Goal: Information Seeking & Learning: Find specific fact

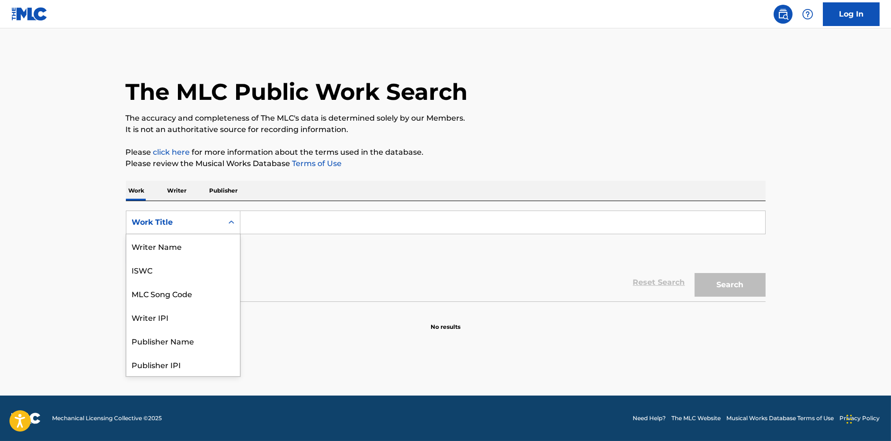
click at [173, 225] on div "Work Title" at bounding box center [174, 222] width 85 height 11
click at [175, 243] on div "MLC Song Code" at bounding box center [183, 246] width 114 height 24
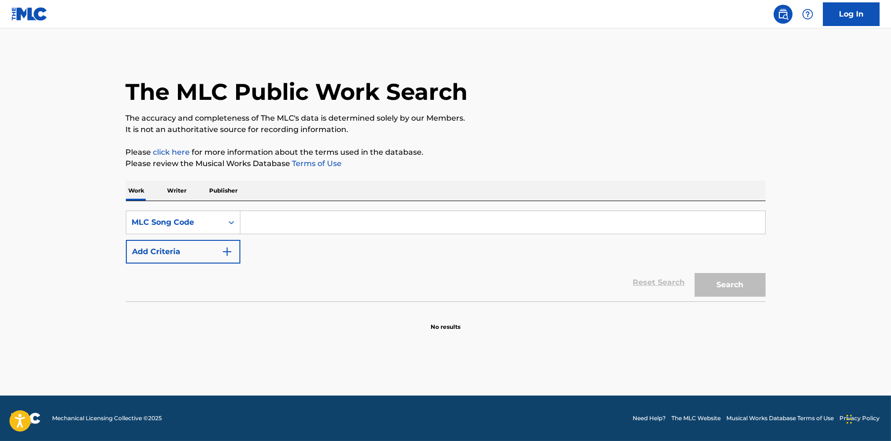
click at [276, 216] on input "Search Form" at bounding box center [502, 222] width 525 height 23
paste input "BA8BCR"
type input "BA8BCR"
click at [741, 285] on button "Search" at bounding box center [730, 285] width 71 height 24
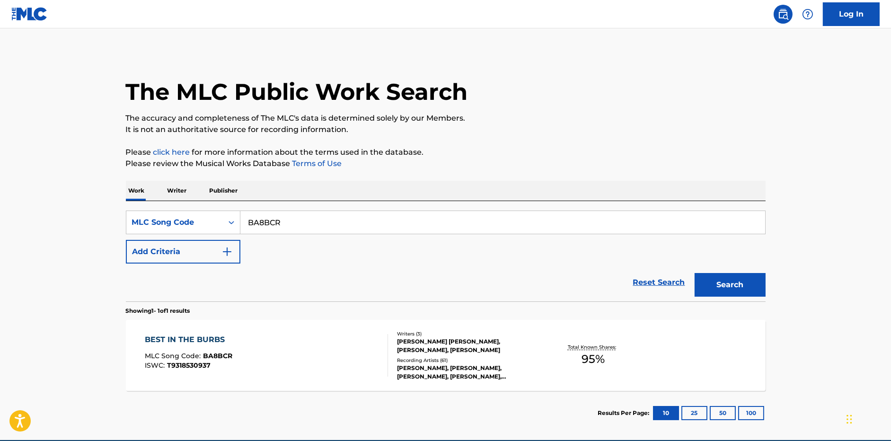
click at [527, 360] on div "Recording Artists ( 61 )" at bounding box center [468, 360] width 143 height 7
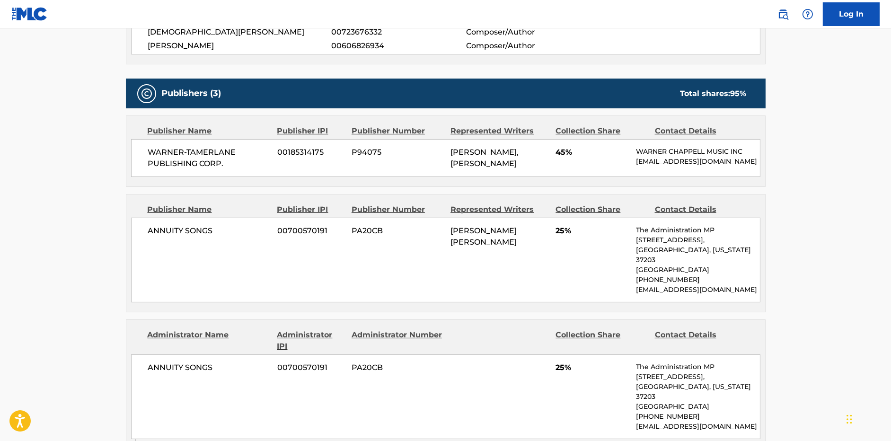
scroll to position [194, 0]
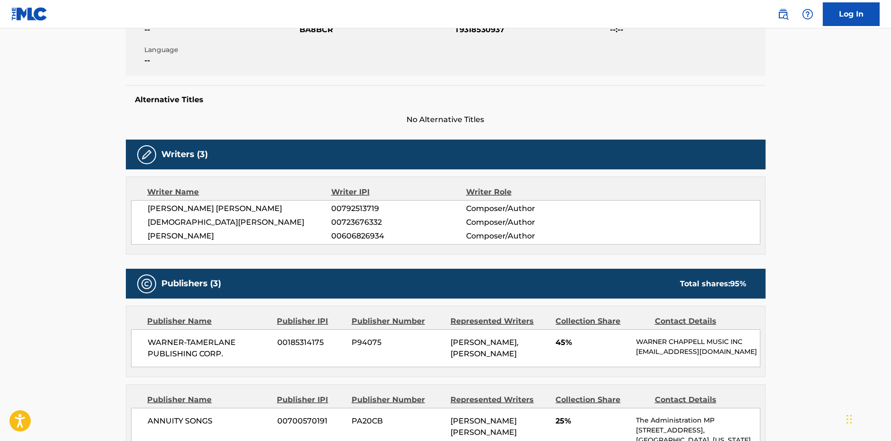
click at [222, 235] on span "[PERSON_NAME]" at bounding box center [240, 235] width 184 height 11
copy div "[PERSON_NAME]"
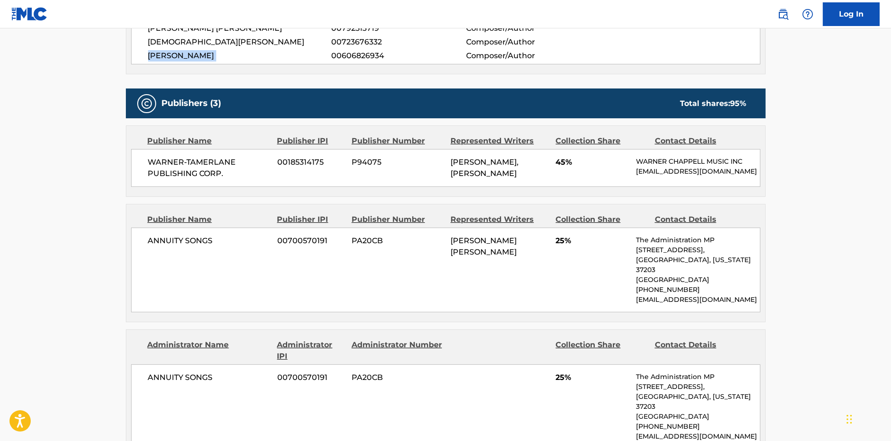
scroll to position [217, 0]
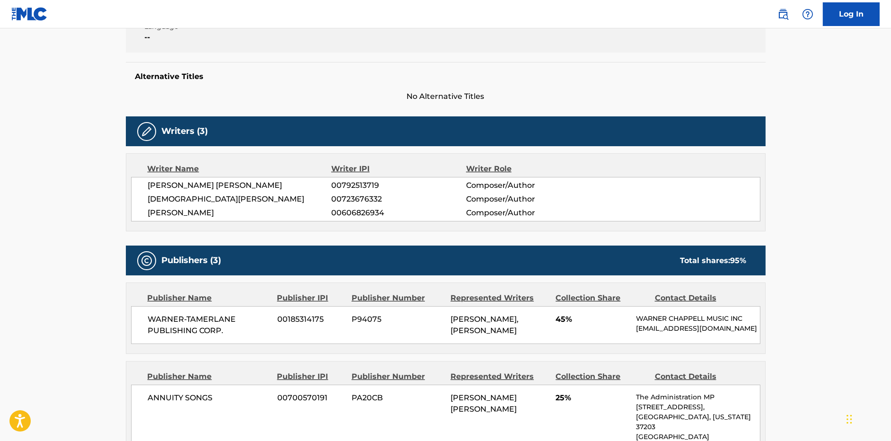
click at [366, 210] on span "00606826934" at bounding box center [398, 212] width 134 height 11
copy span "00606826934"
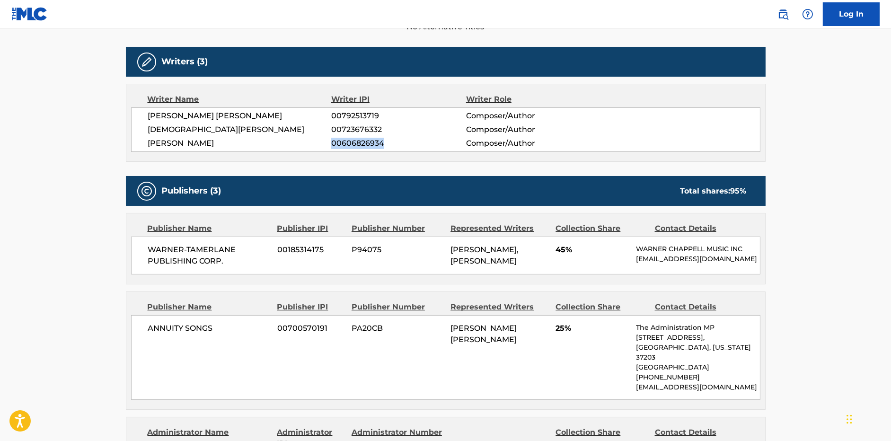
scroll to position [317, 0]
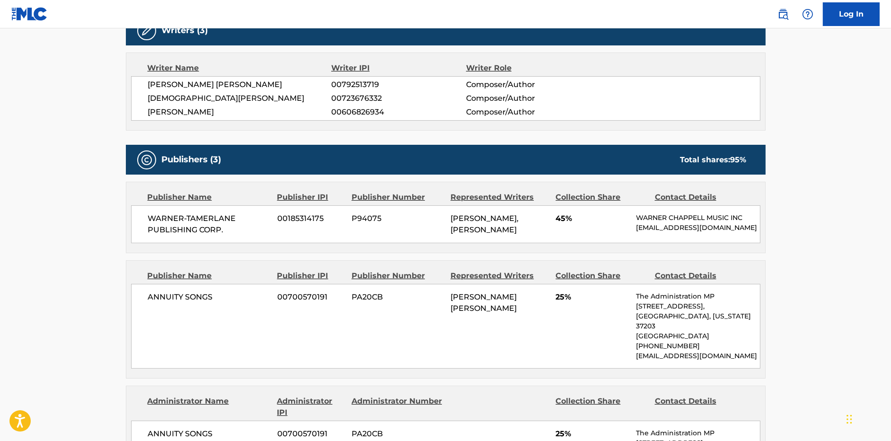
click at [183, 428] on span "ANNUITY SONGS" at bounding box center [209, 433] width 123 height 11
copy div "ANNUITY SONGS"
click at [209, 115] on span "[PERSON_NAME]" at bounding box center [240, 111] width 184 height 11
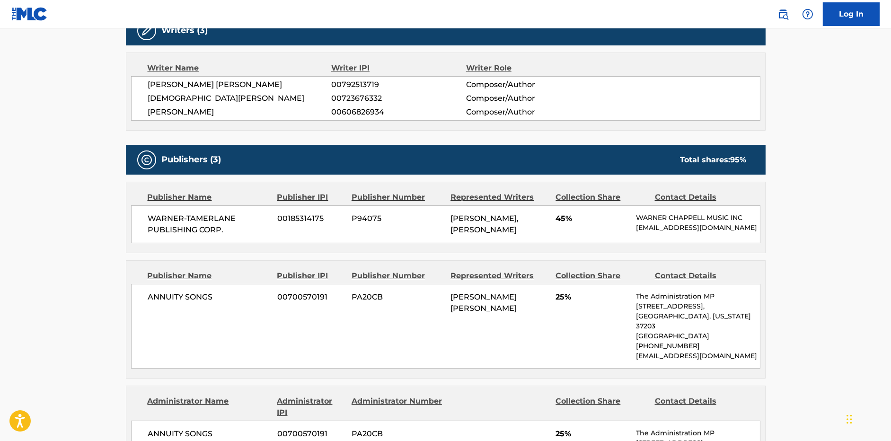
click at [209, 115] on span "[PERSON_NAME]" at bounding box center [240, 111] width 184 height 11
click at [224, 115] on span "[PERSON_NAME]" at bounding box center [240, 111] width 184 height 11
click at [250, 112] on span "[PERSON_NAME]" at bounding box center [240, 111] width 184 height 11
drag, startPoint x: 236, startPoint y: 111, endPoint x: 140, endPoint y: 111, distance: 96.0
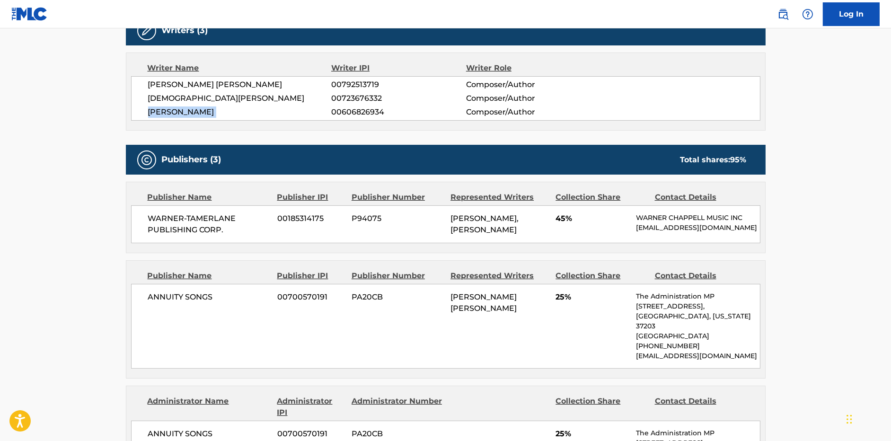
click at [140, 111] on div "[PERSON_NAME] [PERSON_NAME] 00792513719 Composer/Author [PERSON_NAME] 007236763…" at bounding box center [445, 98] width 629 height 44
copy div "[PERSON_NAME]"
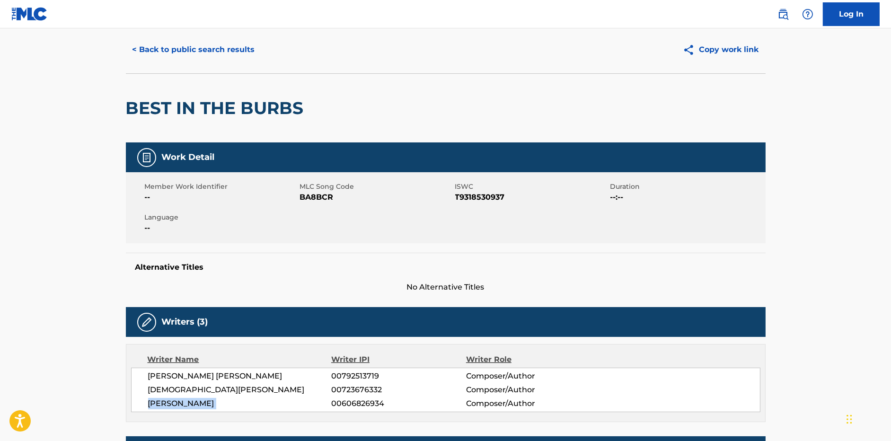
scroll to position [0, 0]
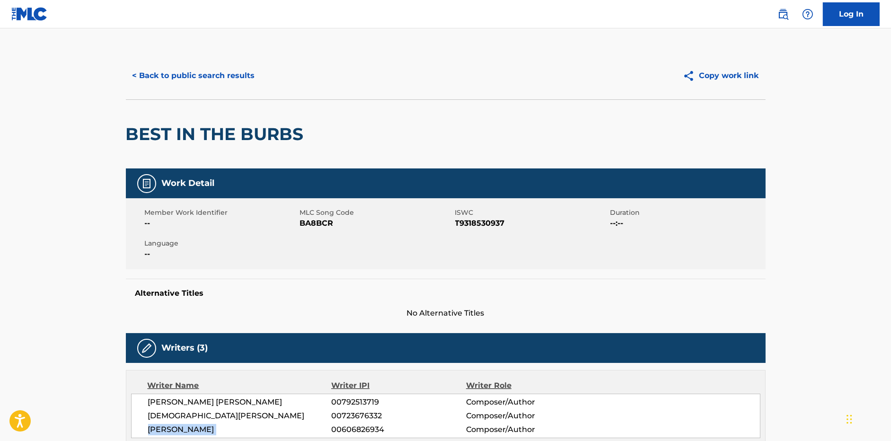
click at [223, 72] on button "< Back to public search results" at bounding box center [194, 76] width 136 height 24
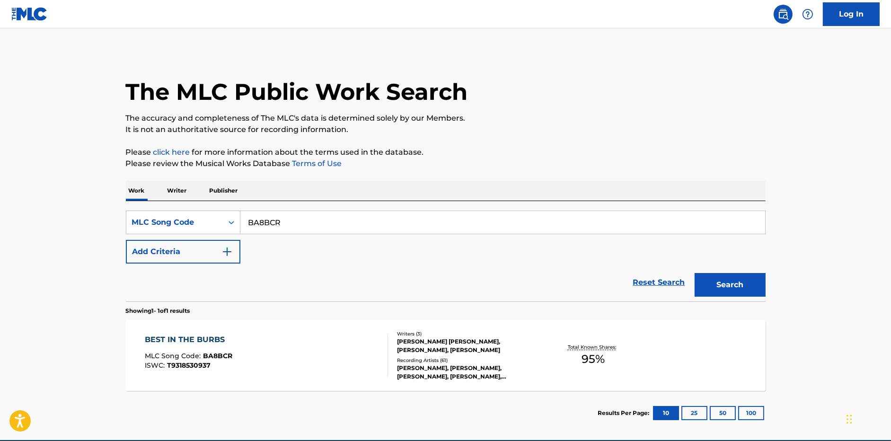
click at [179, 191] on p "Writer" at bounding box center [177, 191] width 25 height 20
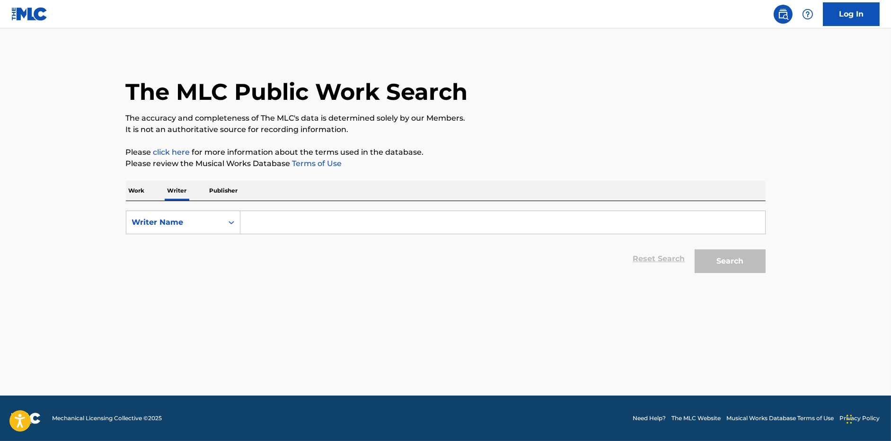
click at [272, 216] on input "Search Form" at bounding box center [502, 222] width 525 height 23
paste input "[PERSON_NAME]"
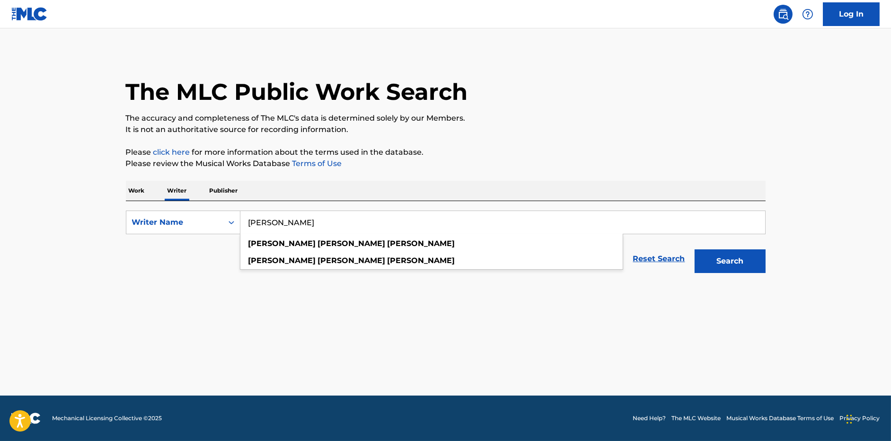
type input "[PERSON_NAME]"
click at [728, 263] on button "Search" at bounding box center [730, 261] width 71 height 24
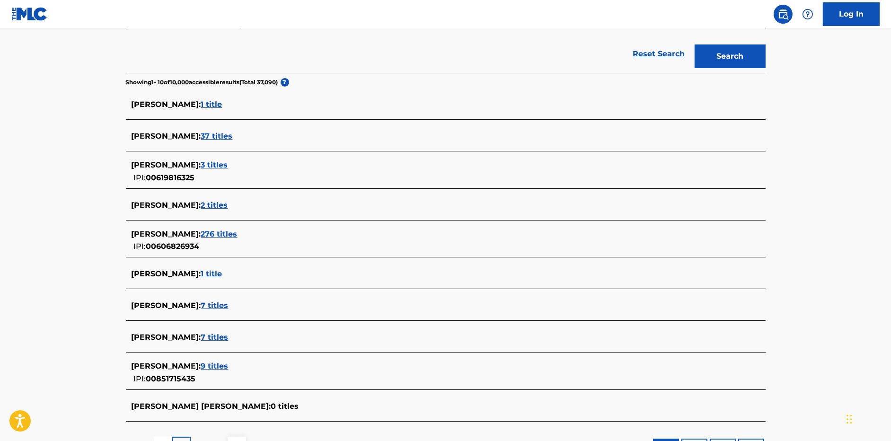
scroll to position [210, 0]
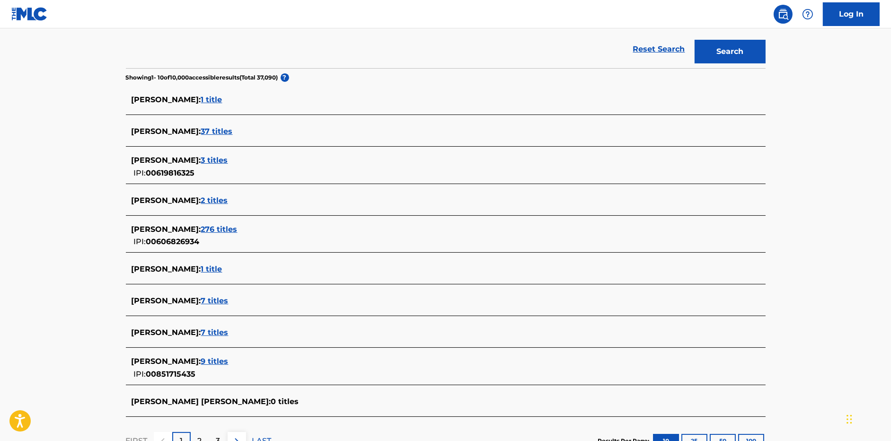
click at [238, 227] on span "276 titles" at bounding box center [219, 229] width 36 height 9
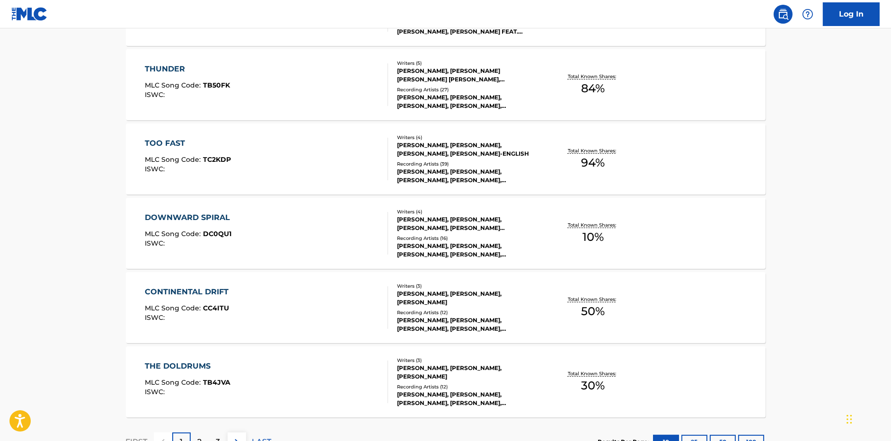
scroll to position [661, 0]
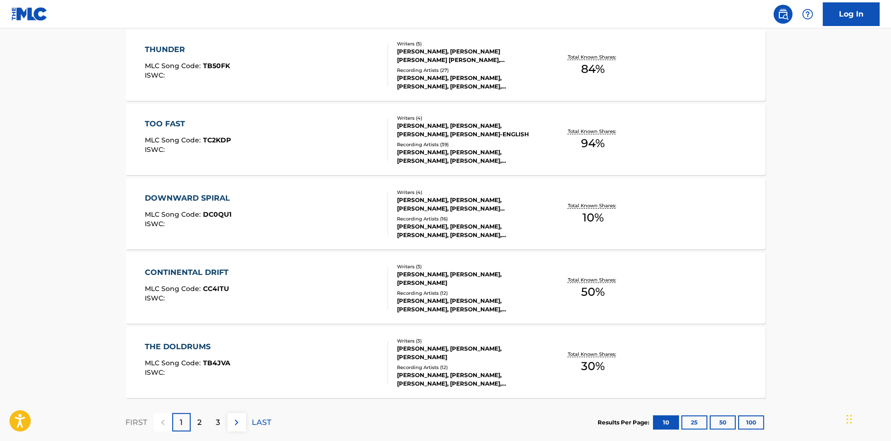
click at [275, 282] on div "CONTINENTAL DRIFT MLC Song Code : CC4ITU ISWC :" at bounding box center [266, 288] width 243 height 43
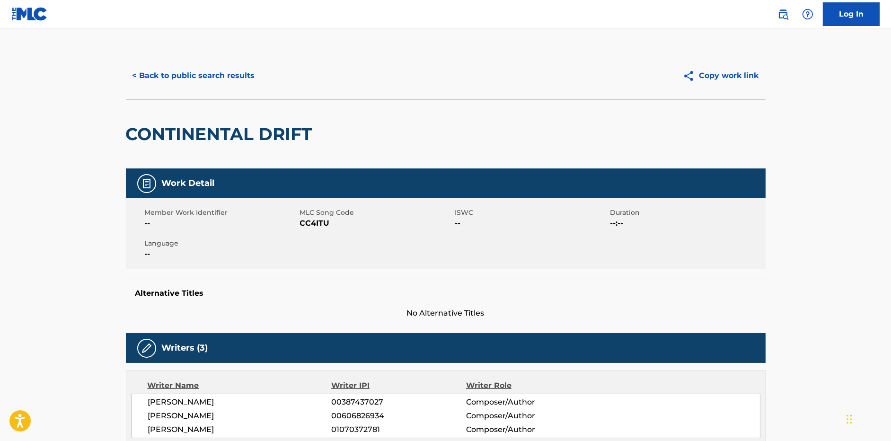
click at [192, 75] on button "< Back to public search results" at bounding box center [194, 76] width 136 height 24
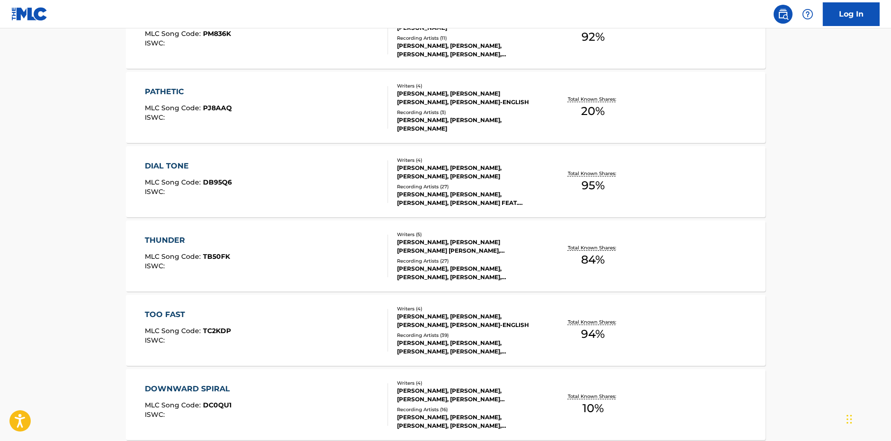
scroll to position [716, 0]
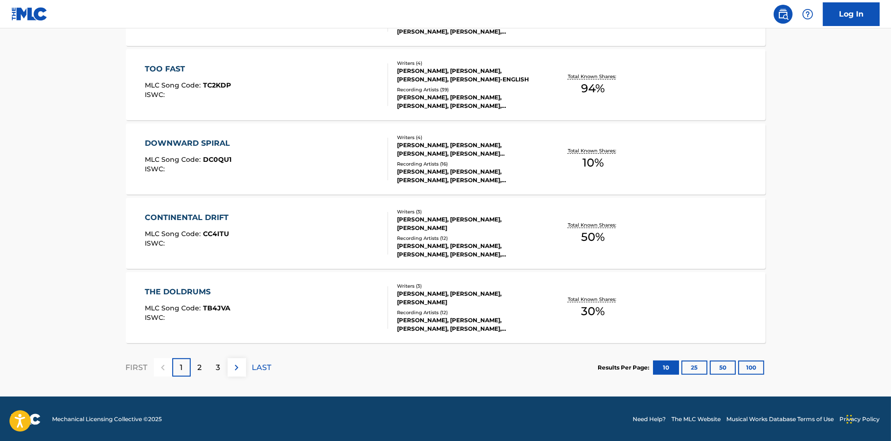
click at [237, 314] on div "THE DOLDRUMS MLC Song Code : TB4JVA ISWC :" at bounding box center [266, 307] width 243 height 43
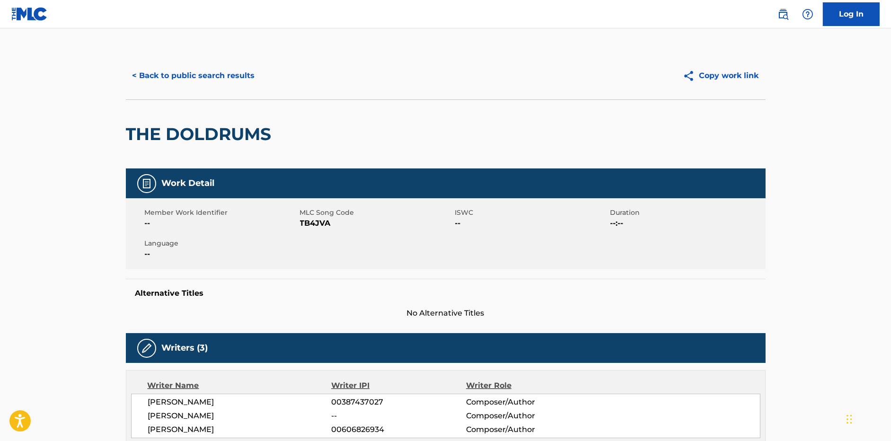
click at [158, 80] on button "< Back to public search results" at bounding box center [194, 76] width 136 height 24
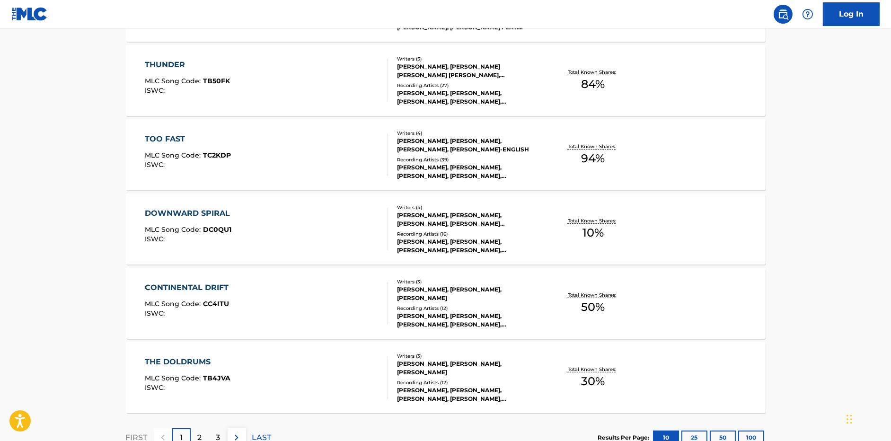
scroll to position [716, 0]
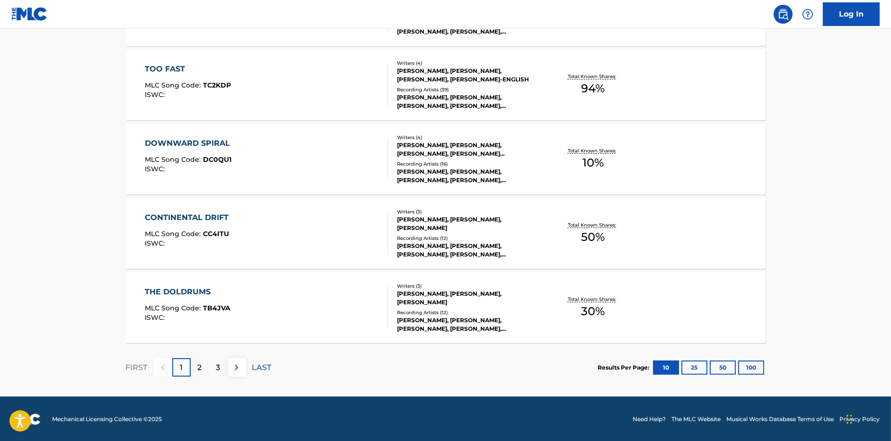
click at [207, 366] on div "2" at bounding box center [200, 367] width 18 height 18
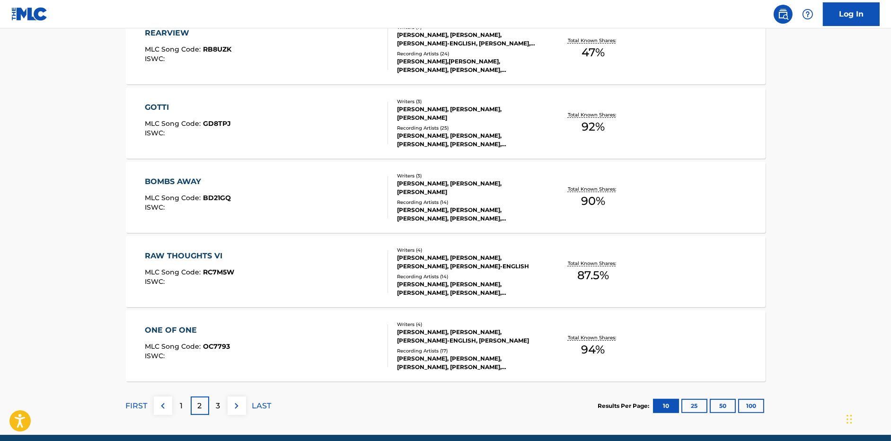
scroll to position [684, 0]
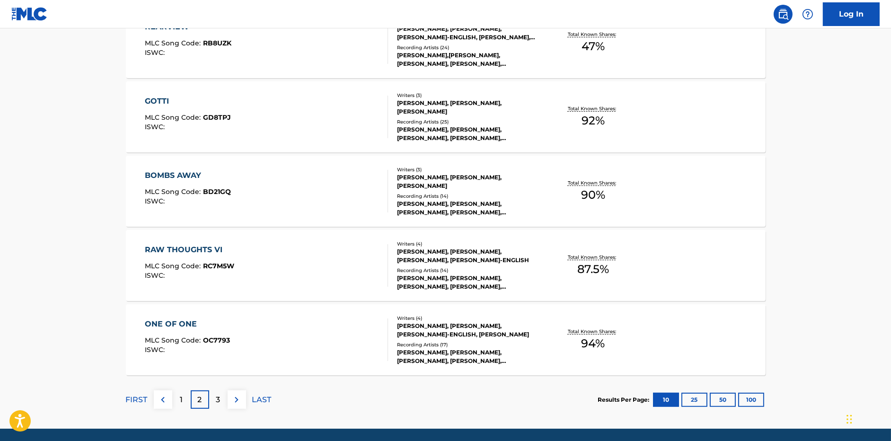
click at [302, 197] on div "BOMBS AWAY MLC Song Code : BD21GQ ISWC :" at bounding box center [266, 191] width 243 height 43
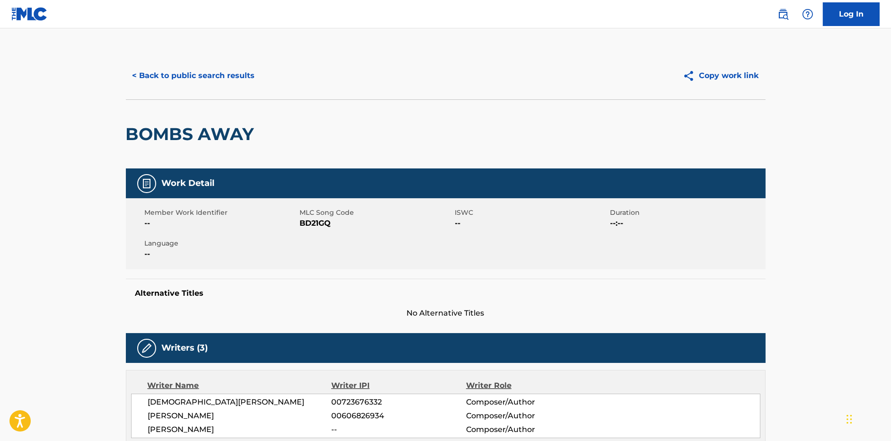
click at [238, 78] on button "< Back to public search results" at bounding box center [194, 76] width 136 height 24
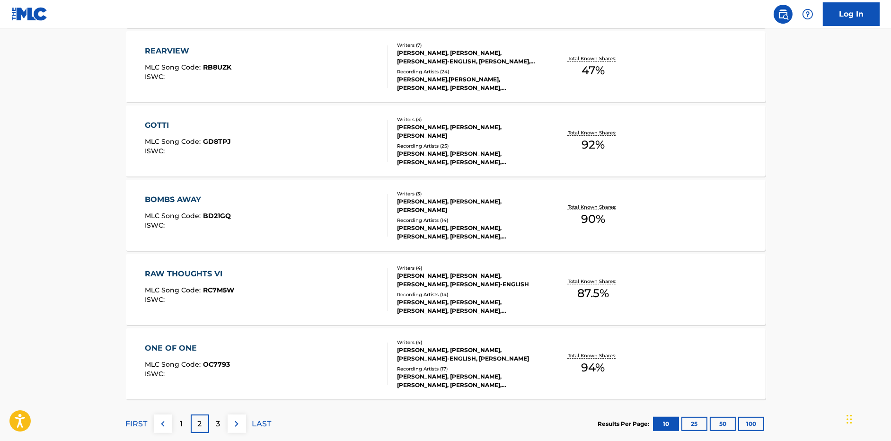
scroll to position [716, 0]
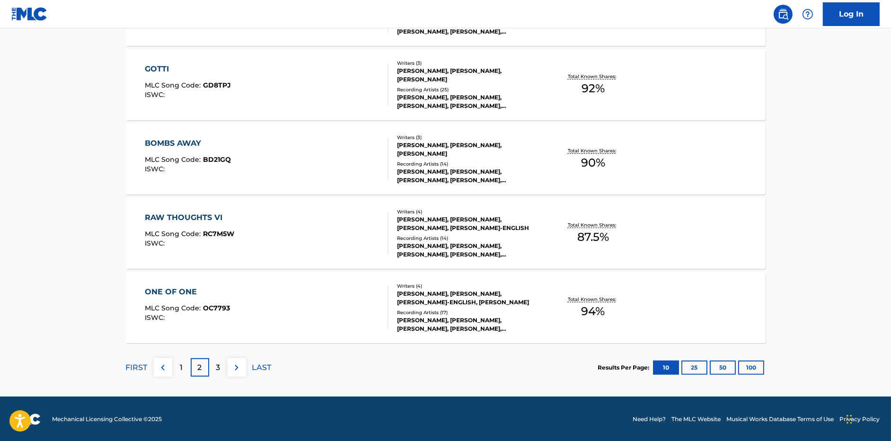
click at [221, 362] on div "3" at bounding box center [218, 367] width 18 height 18
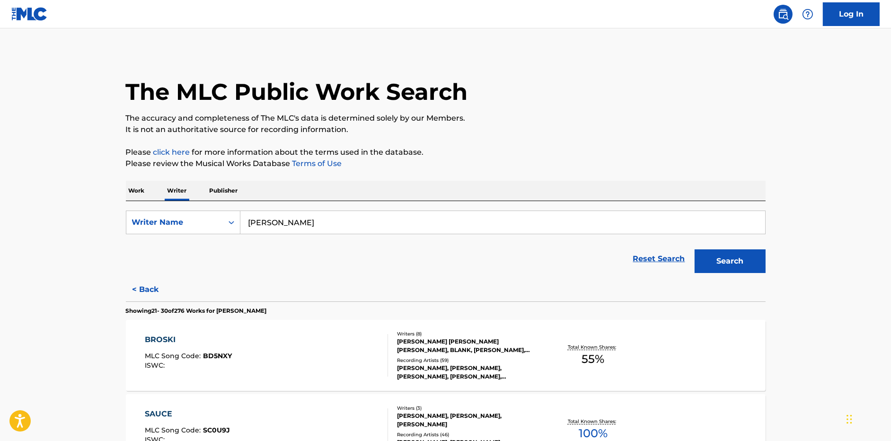
click at [321, 364] on div "[PERSON_NAME] MLC Song Code : BD5NXY ISWC :" at bounding box center [266, 355] width 243 height 43
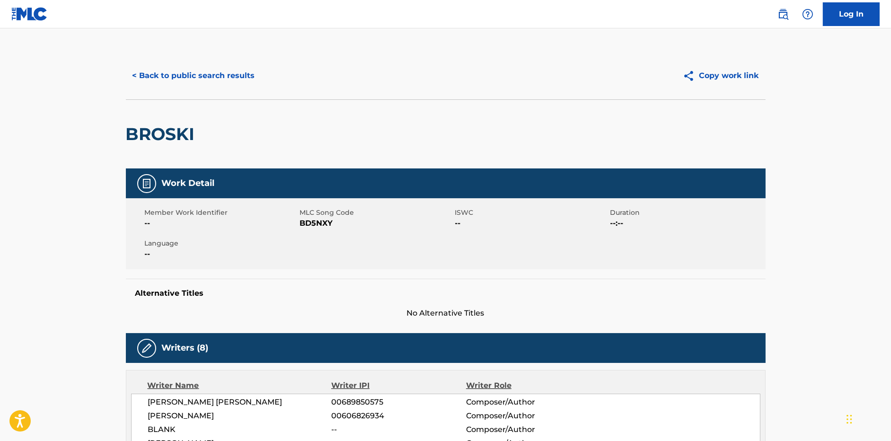
click at [225, 76] on button "< Back to public search results" at bounding box center [194, 76] width 136 height 24
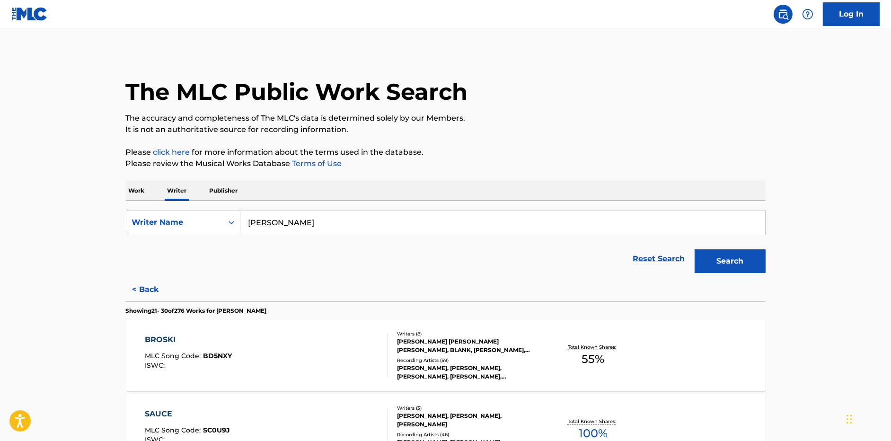
click at [138, 196] on p "Work" at bounding box center [137, 191] width 22 height 20
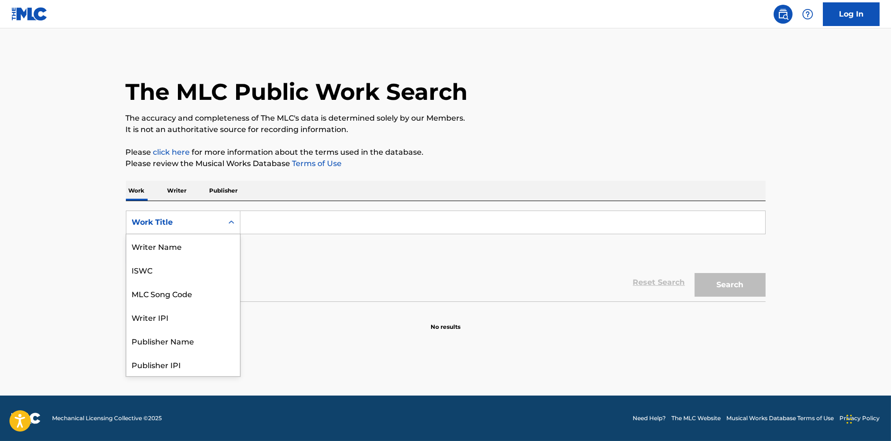
click at [161, 225] on div "Work Title" at bounding box center [174, 222] width 85 height 11
click at [168, 253] on div "MLC Song Code" at bounding box center [183, 246] width 114 height 24
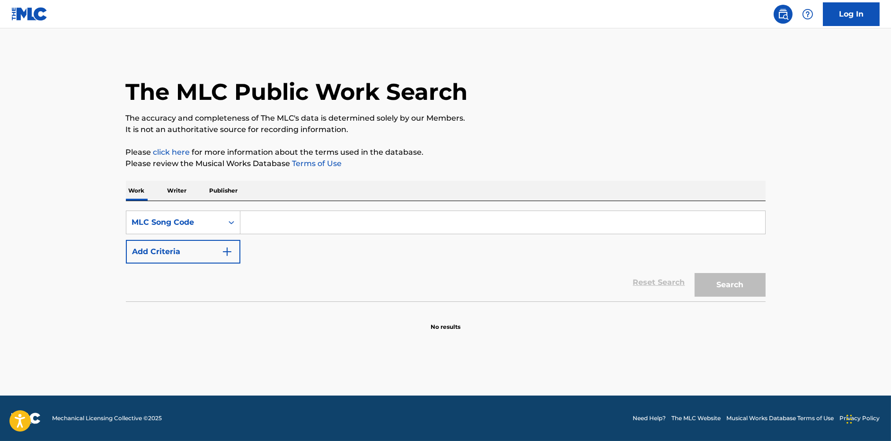
click at [300, 215] on input "Search Form" at bounding box center [502, 222] width 525 height 23
paste input "AA6F48"
type input "AA6F48"
click at [695, 273] on button "Search" at bounding box center [730, 285] width 71 height 24
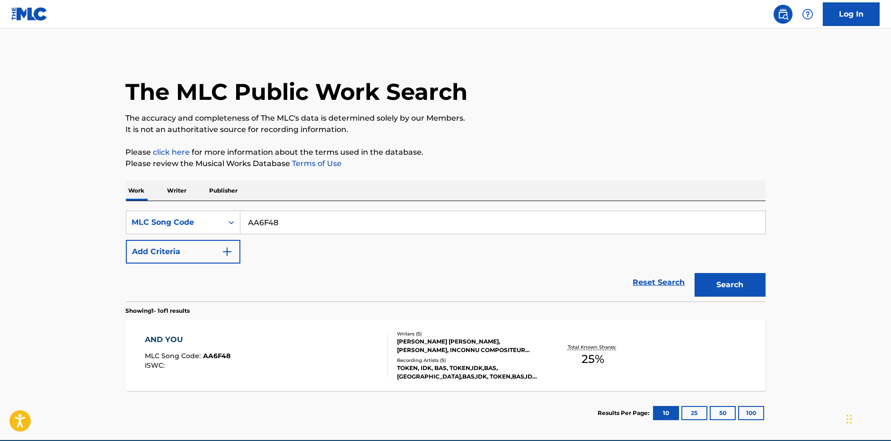
click at [303, 346] on div "AND YOU MLC Song Code : AA6F48 ISWC :" at bounding box center [266, 355] width 243 height 43
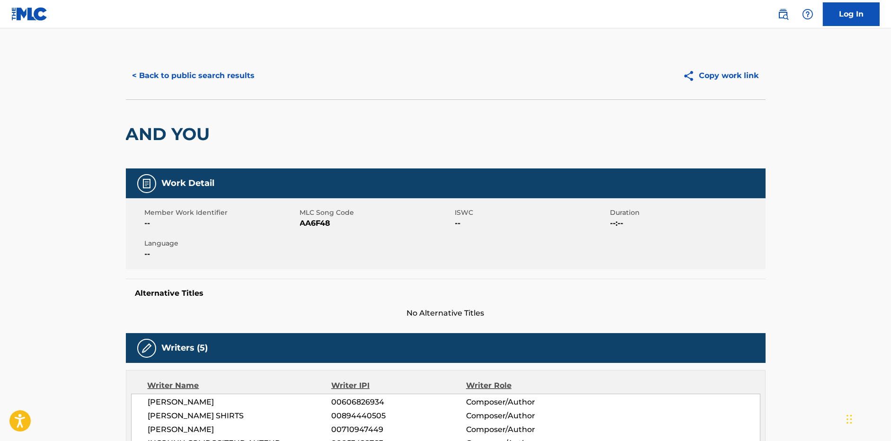
click at [234, 82] on button "< Back to public search results" at bounding box center [194, 76] width 136 height 24
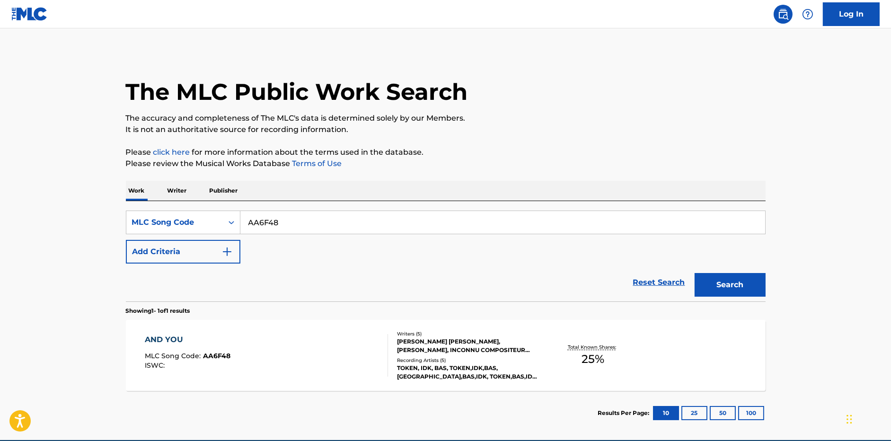
click at [328, 212] on input "AA6F48" at bounding box center [502, 222] width 525 height 23
paste input "C2M0D"
type input "AC2M0D"
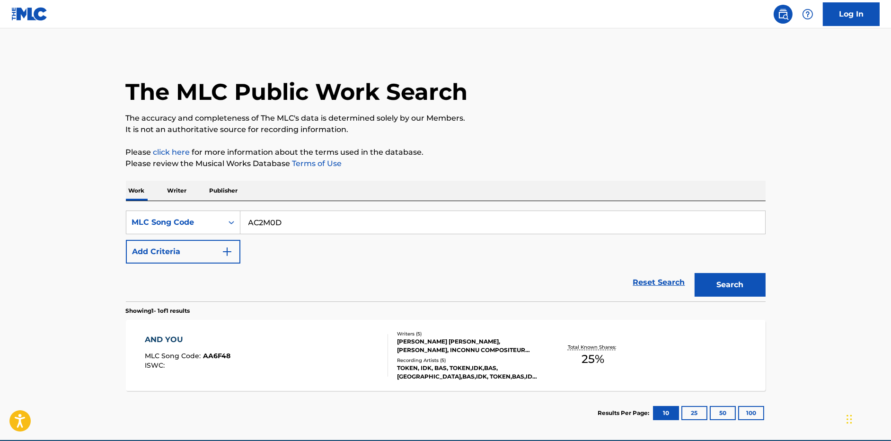
click at [695, 273] on button "Search" at bounding box center [730, 285] width 71 height 24
click at [320, 342] on div "ANIMALS MLC Song Code : AC2M0D ISWC : T3069015943" at bounding box center [266, 355] width 243 height 43
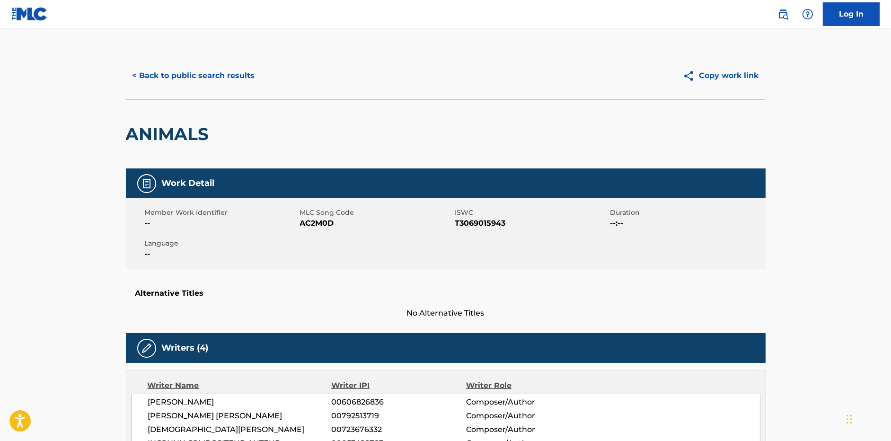
click at [246, 68] on button "< Back to public search results" at bounding box center [194, 76] width 136 height 24
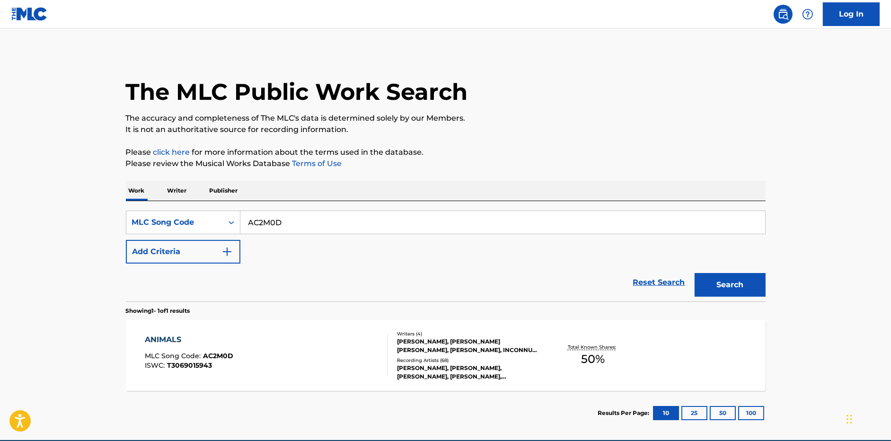
click at [294, 213] on input "AC2M0D" at bounding box center [502, 222] width 525 height 23
paste input "B65HZ"
type input "AB65HZ"
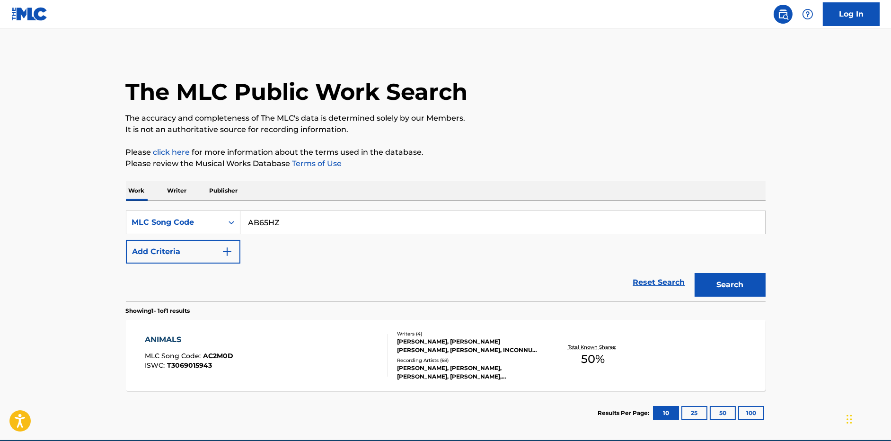
click at [695, 273] on button "Search" at bounding box center [730, 285] width 71 height 24
click at [310, 357] on div "ARABIAN NIGHTZ MLC Song Code : AB65HZ ISWC : T3074853008" at bounding box center [266, 355] width 243 height 43
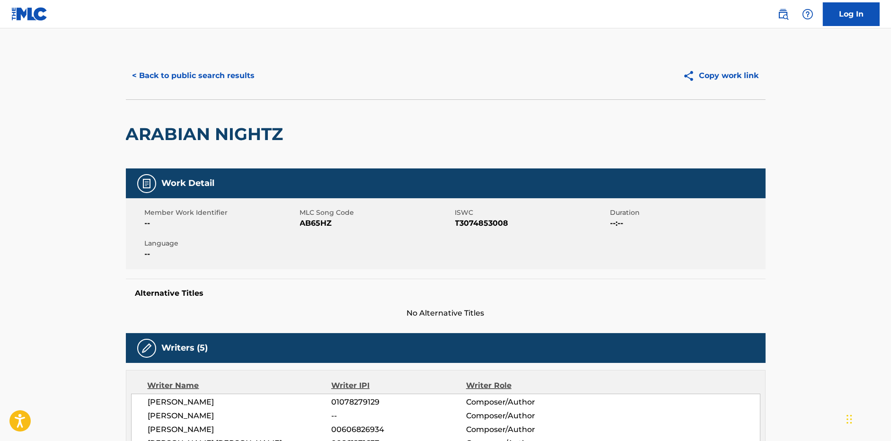
click at [219, 77] on button "< Back to public search results" at bounding box center [194, 76] width 136 height 24
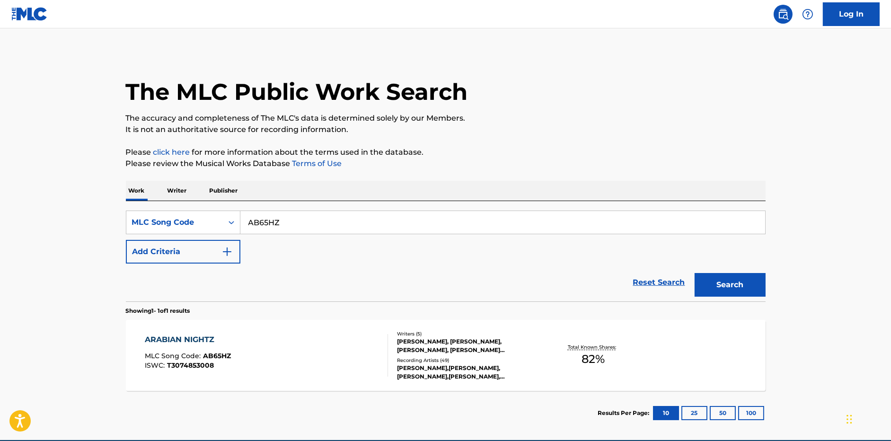
click at [286, 225] on input "AB65HZ" at bounding box center [502, 222] width 525 height 23
paste input "BB8M04"
type input "BB8M04"
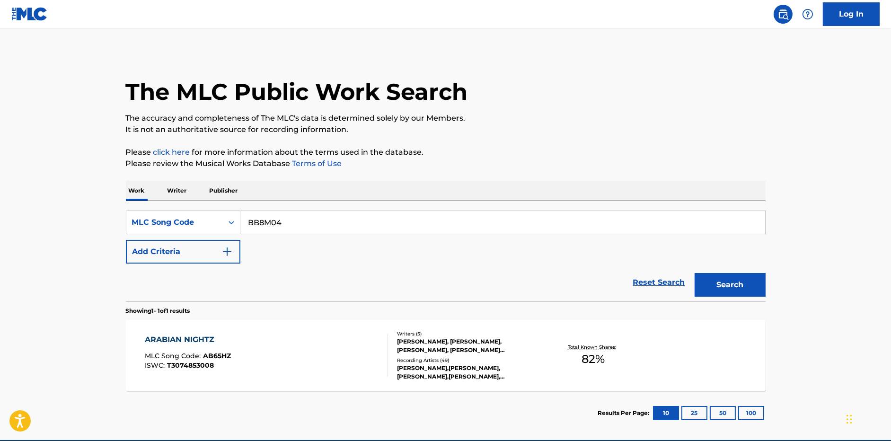
click at [695, 273] on button "Search" at bounding box center [730, 285] width 71 height 24
click at [319, 347] on div "BACK AND FORTH MLC Song Code : BB8M04 ISWC : T3068245745" at bounding box center [266, 355] width 243 height 43
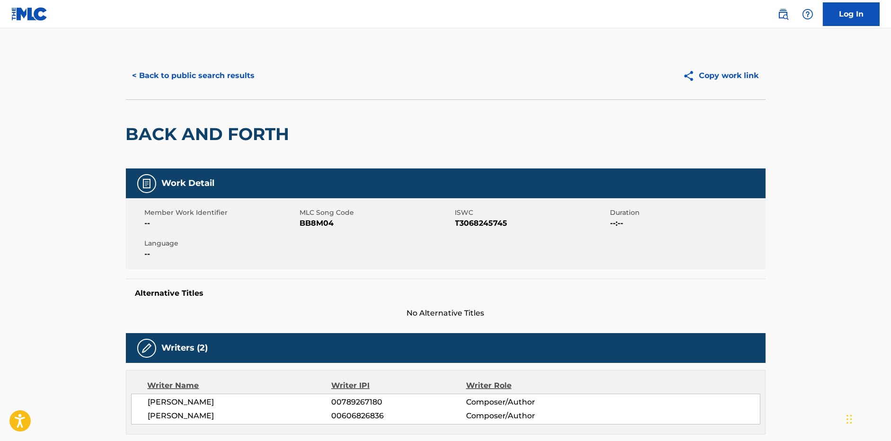
click at [202, 75] on button "< Back to public search results" at bounding box center [194, 76] width 136 height 24
